Goal: Browse casually: Explore the website without a specific task or goal

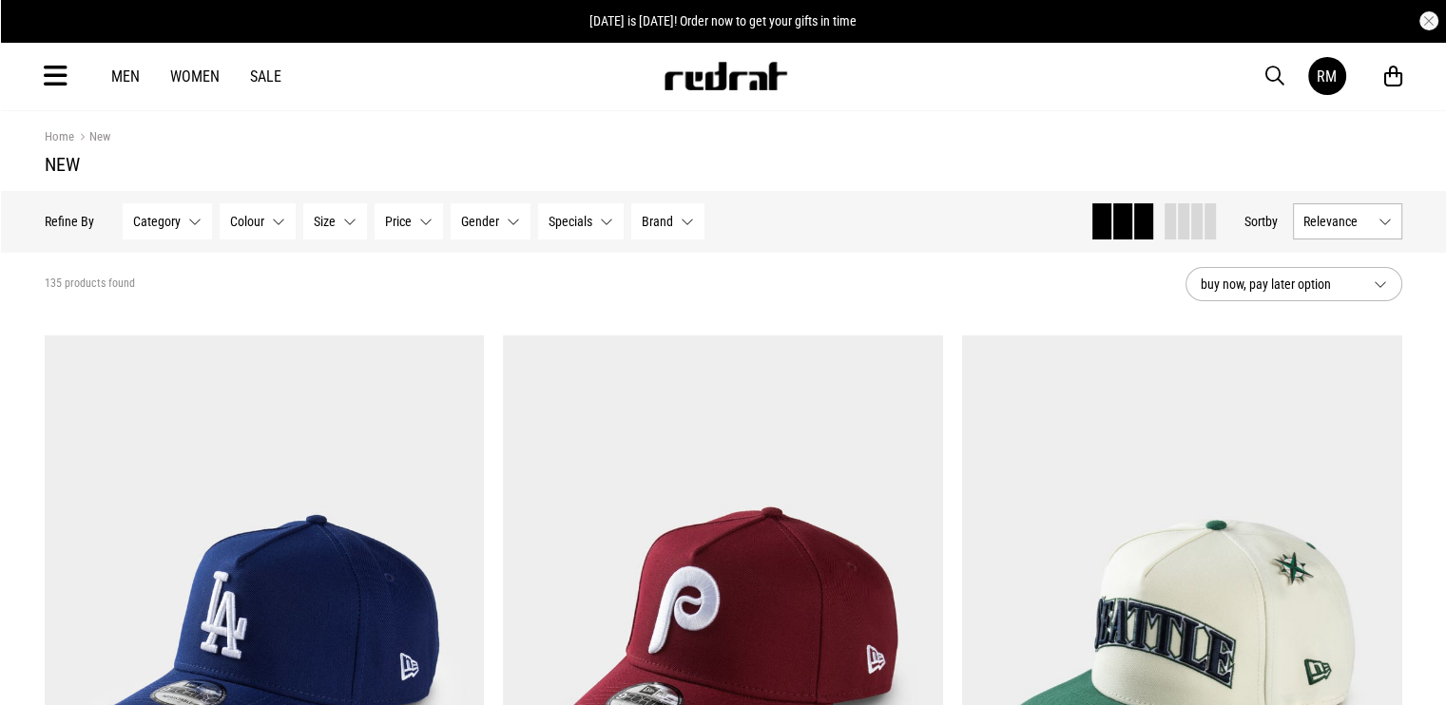
click at [1350, 201] on div "Hide Refine s Refine By Filters Category None selected Category 0 Selected Clea…" at bounding box center [723, 221] width 1388 height 61
click at [1353, 223] on span "Relevance" at bounding box center [1336, 221] width 67 height 15
click at [1343, 253] on li "Newest" at bounding box center [1346, 256] width 107 height 34
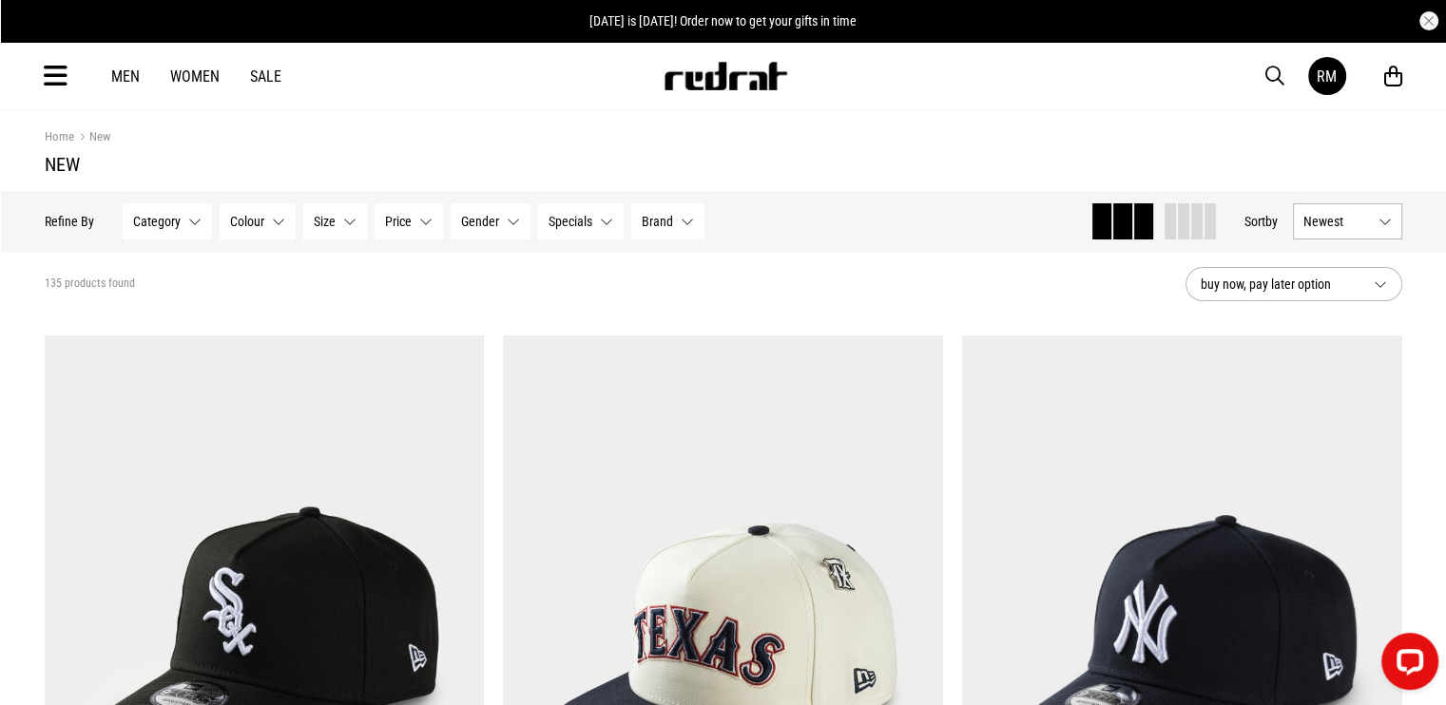
click at [1336, 227] on span "Newest" at bounding box center [1336, 221] width 67 height 15
click at [1348, 385] on li "Relevance" at bounding box center [1346, 396] width 107 height 35
